Goal: Book appointment/travel/reservation

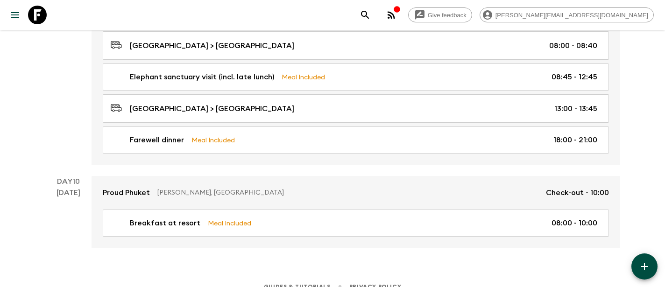
scroll to position [1748, 0]
click at [39, 14] on icon at bounding box center [37, 15] width 19 height 19
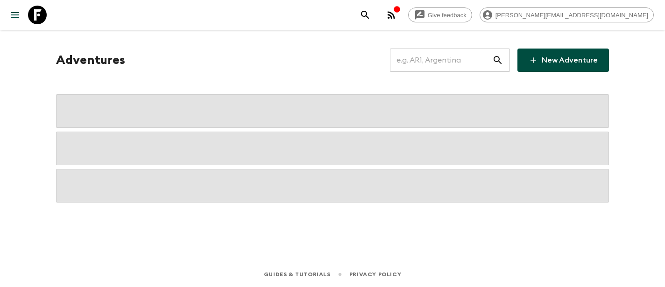
click at [442, 73] on div "Adventures ​ New Adventure" at bounding box center [332, 126] width 575 height 154
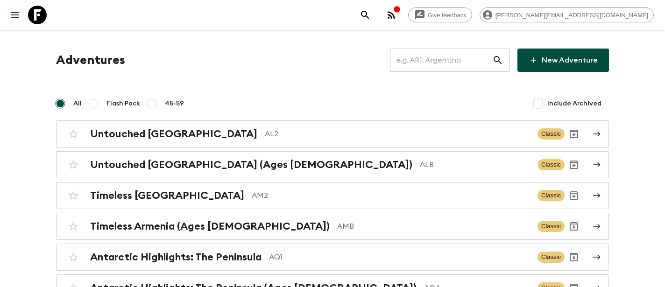
click at [447, 70] on input "text" at bounding box center [441, 60] width 102 height 26
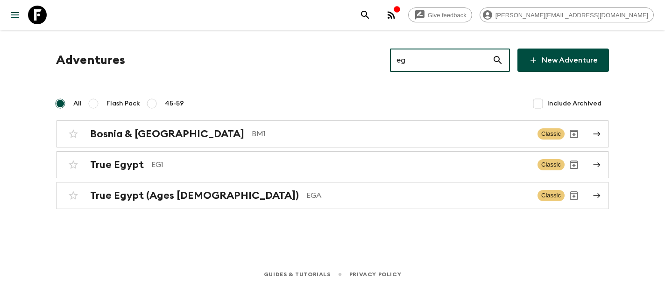
type input "ega"
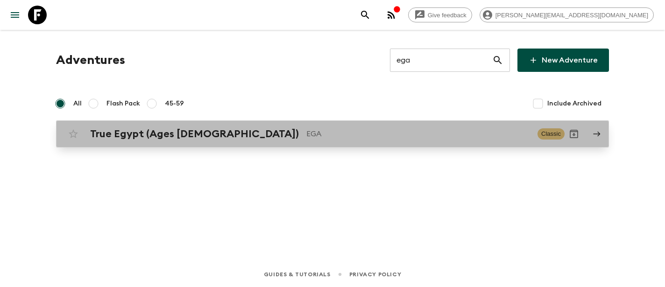
click at [306, 137] on p "EGA" at bounding box center [418, 133] width 224 height 11
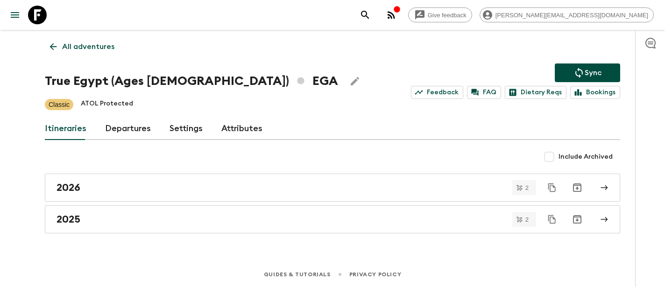
click at [125, 126] on link "Departures" at bounding box center [128, 129] width 46 height 22
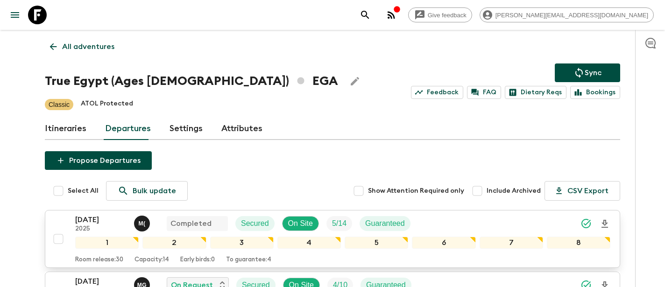
click at [84, 225] on p "[DATE]" at bounding box center [100, 219] width 51 height 11
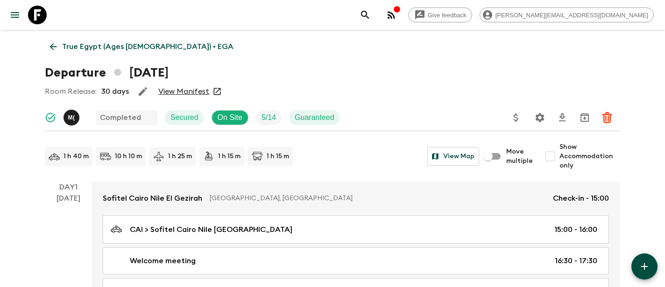
click at [108, 47] on p "True Egypt (Ages [DEMOGRAPHIC_DATA]) • EGA" at bounding box center [147, 46] width 171 height 11
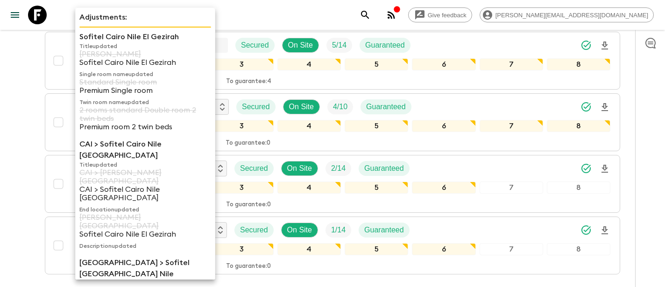
scroll to position [52, 0]
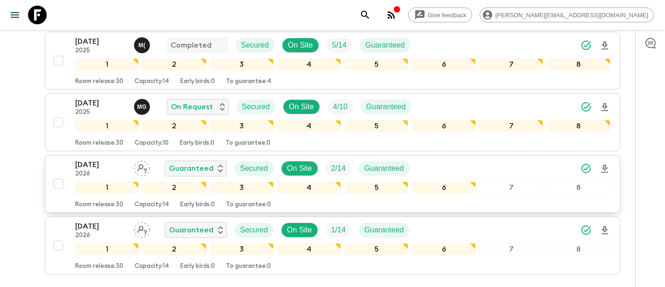
click at [86, 163] on p "[DATE]" at bounding box center [100, 164] width 51 height 11
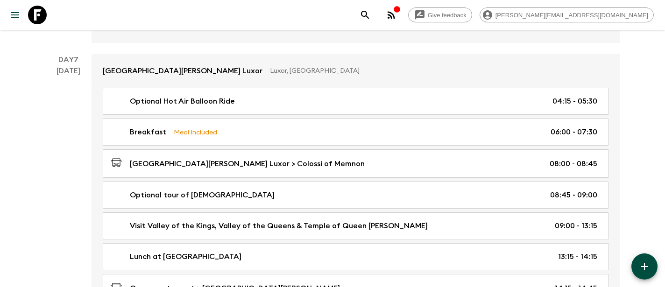
scroll to position [2221, 0]
